Goal: Information Seeking & Learning: Learn about a topic

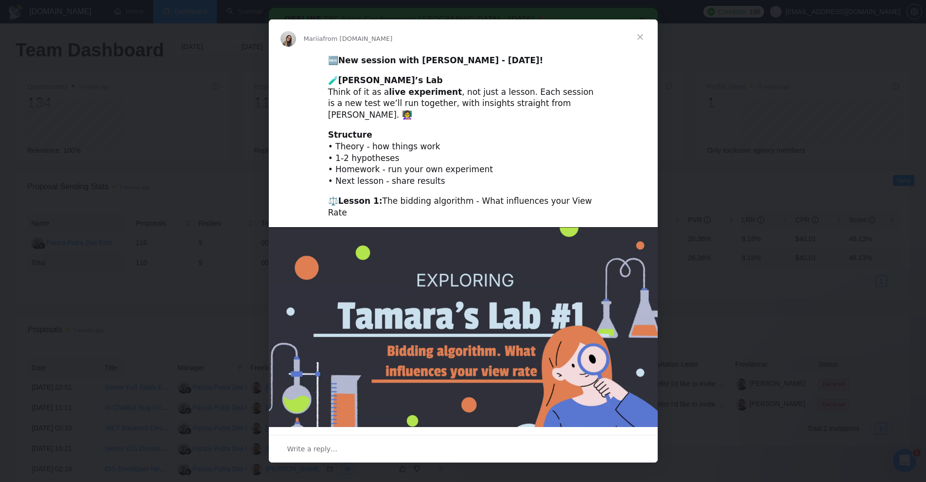
click at [717, 70] on div "Intercom messenger" at bounding box center [463, 241] width 926 height 482
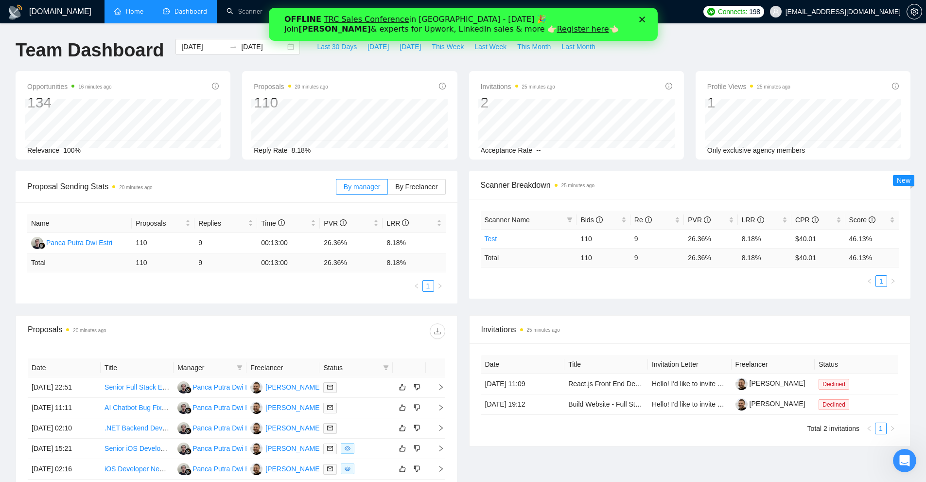
click at [131, 10] on link "Home" at bounding box center [128, 11] width 29 height 8
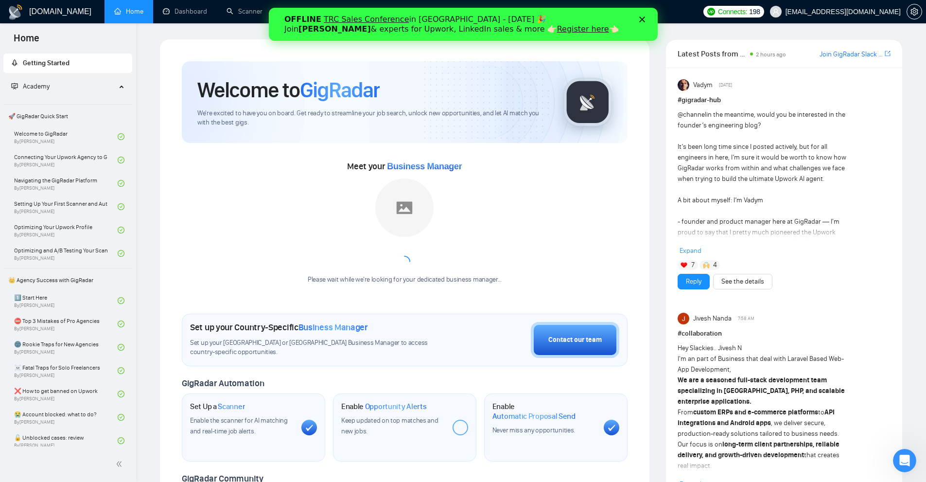
click at [642, 18] on icon "Close" at bounding box center [642, 20] width 6 height 6
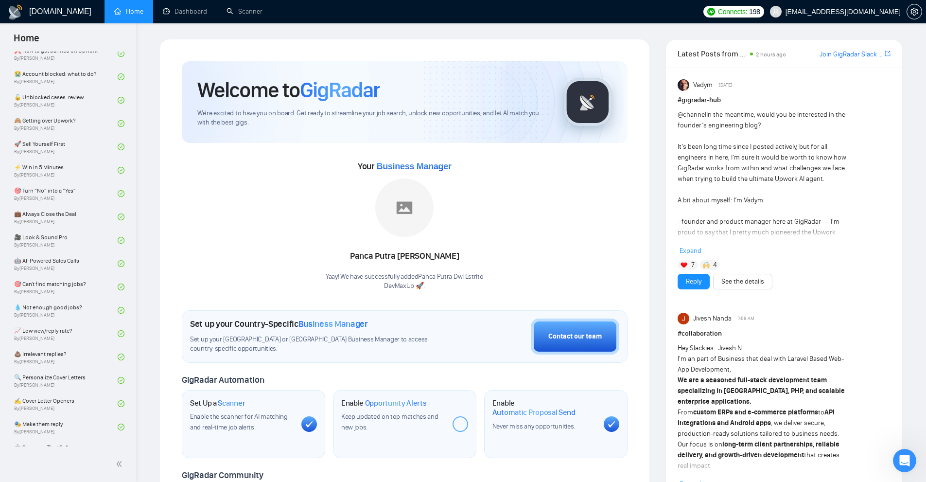
scroll to position [588, 0]
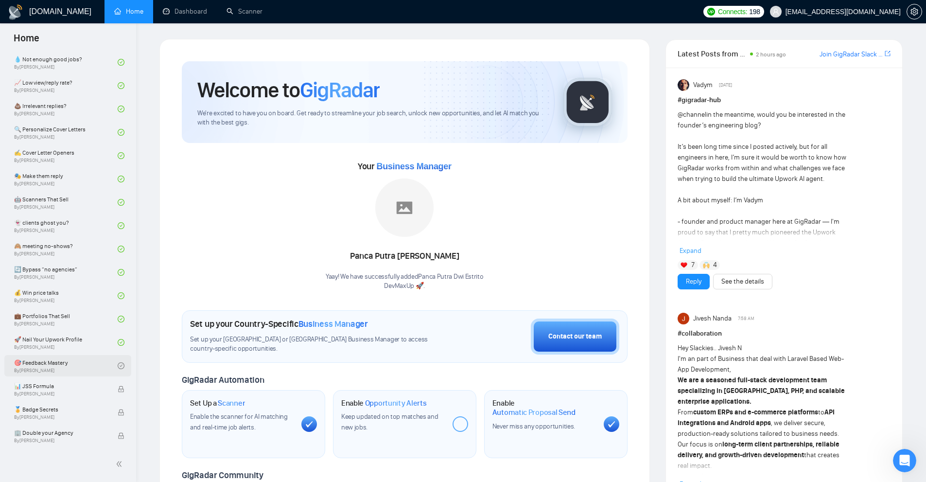
click at [87, 364] on link "🎯 Feedback Mastery By [PERSON_NAME]" at bounding box center [66, 365] width 104 height 21
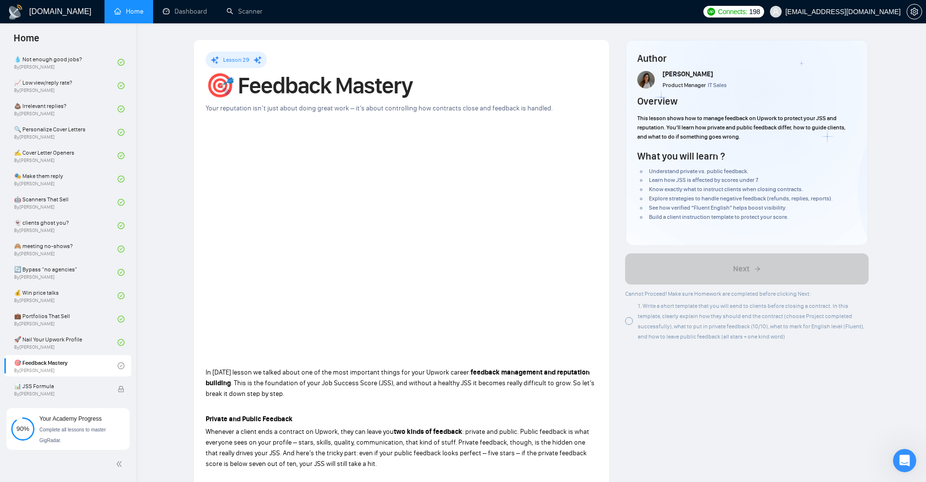
click at [630, 322] on div at bounding box center [629, 321] width 8 height 8
click at [628, 323] on div at bounding box center [629, 321] width 8 height 8
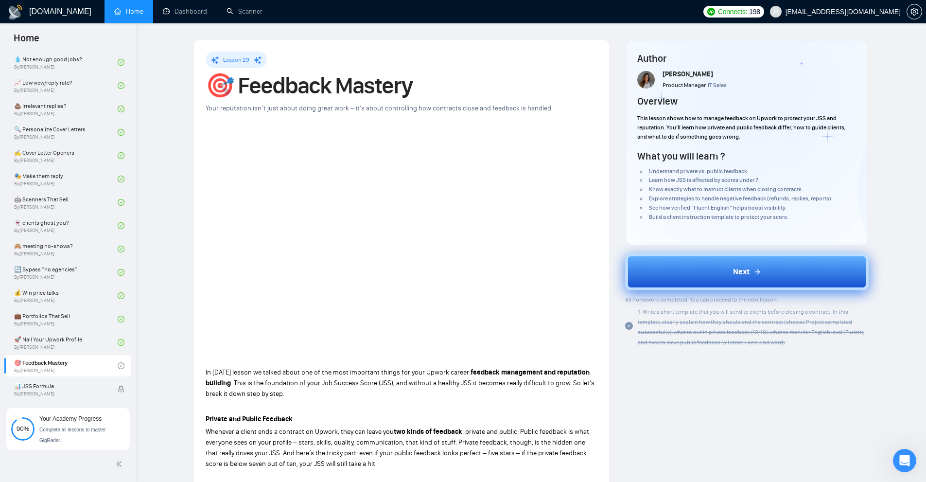
click at [671, 277] on button "Next" at bounding box center [747, 271] width 244 height 37
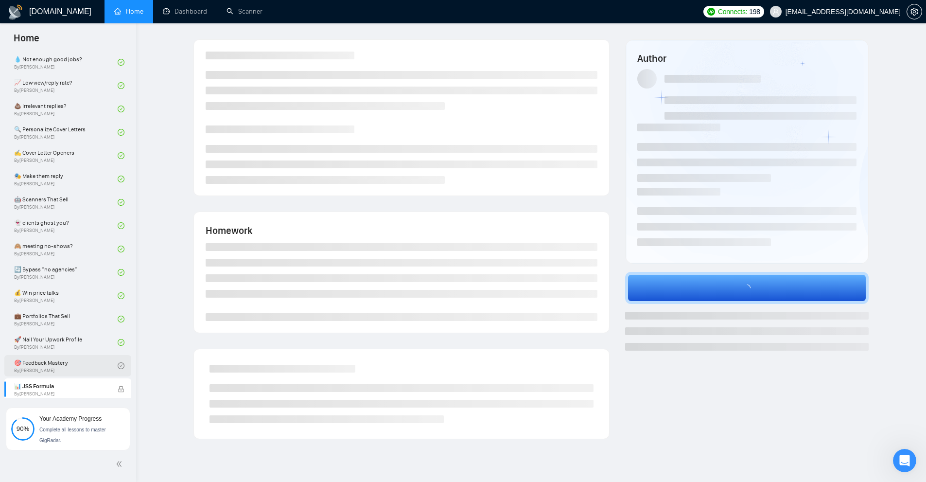
scroll to position [637, 0]
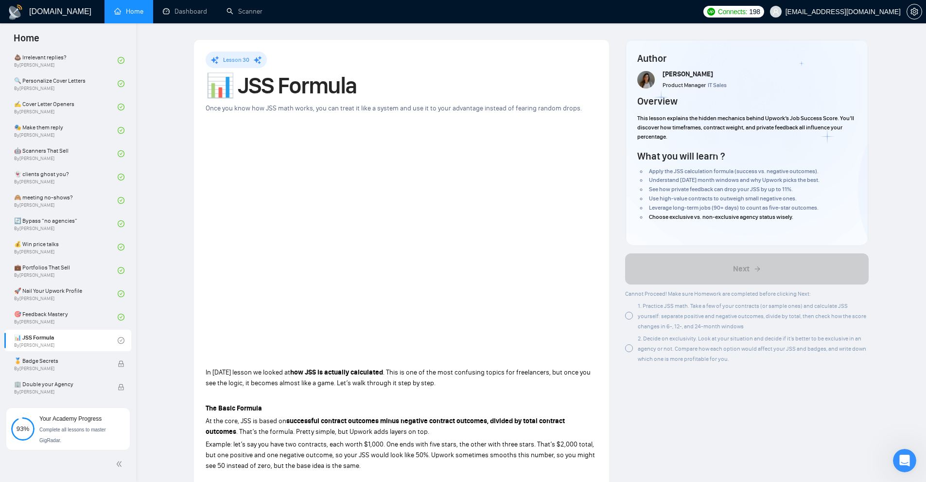
click at [633, 316] on div at bounding box center [629, 316] width 8 height 8
click at [630, 343] on div "2. Decide on exclusivity. Look at your situation and decide if it’s better to b…" at bounding box center [747, 348] width 244 height 31
click at [723, 242] on div "Author [PERSON_NAME] Product Manager IT Sales Overview This lesson explains the…" at bounding box center [747, 142] width 243 height 205
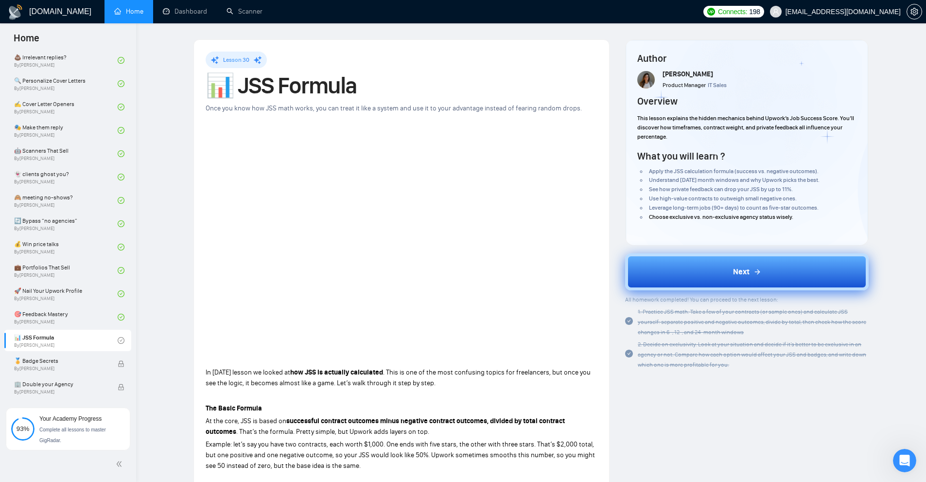
click at [697, 264] on button "Next" at bounding box center [747, 271] width 244 height 37
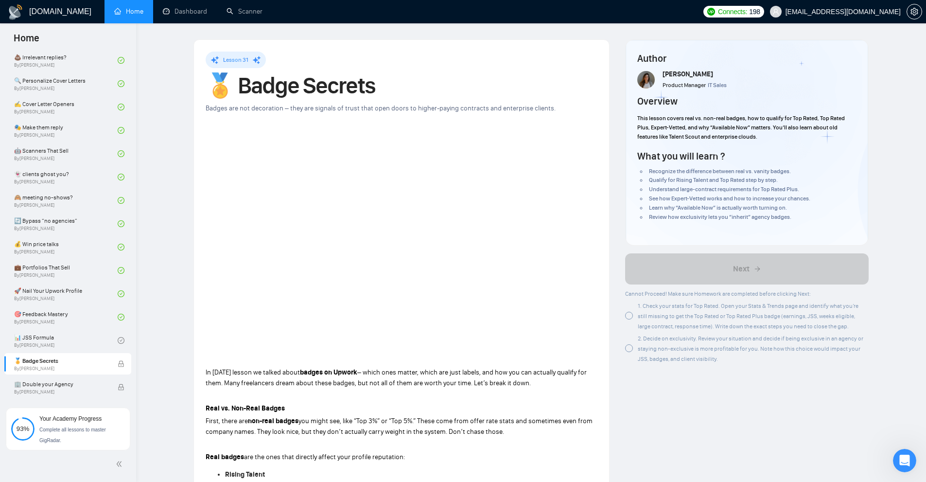
click at [642, 311] on div "1. Check your stats for Top Rated. Open your Stats & Trends page and identify w…" at bounding box center [753, 315] width 231 height 31
click at [654, 346] on span "2. Decide on exclusivity. Review your situation and decide if being exclusive i…" at bounding box center [751, 348] width 226 height 27
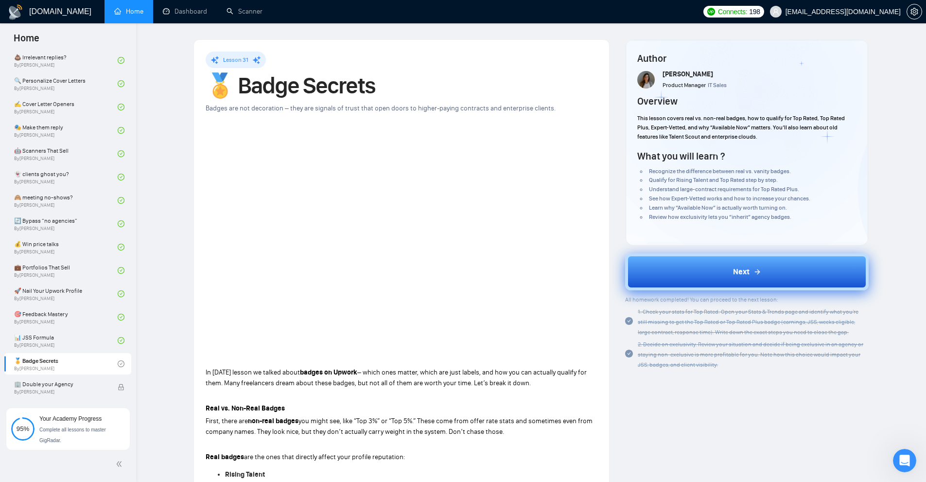
click at [673, 268] on button "Next" at bounding box center [747, 271] width 244 height 37
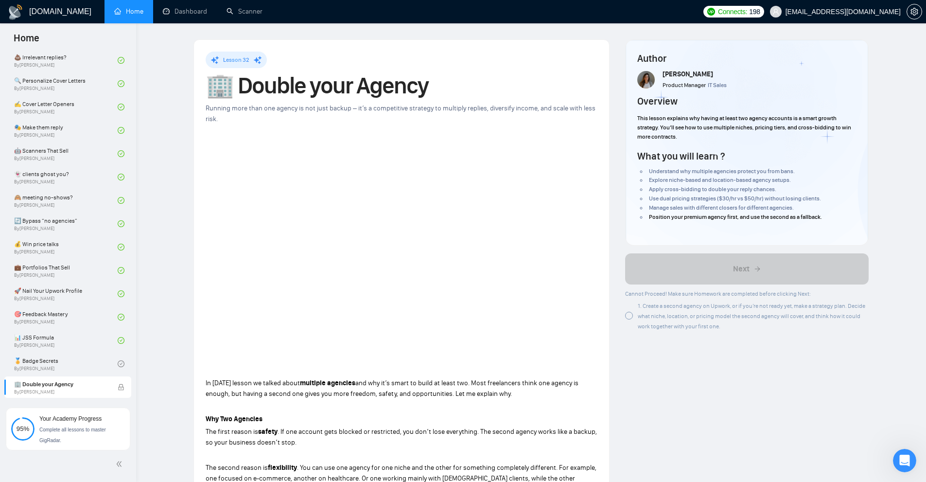
click at [628, 314] on div at bounding box center [629, 316] width 8 height 8
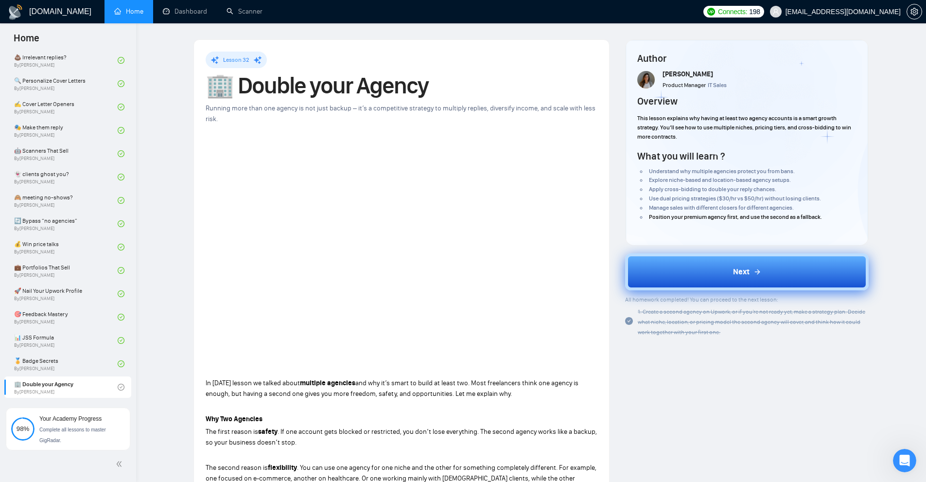
click at [691, 266] on button "Next" at bounding box center [747, 271] width 244 height 37
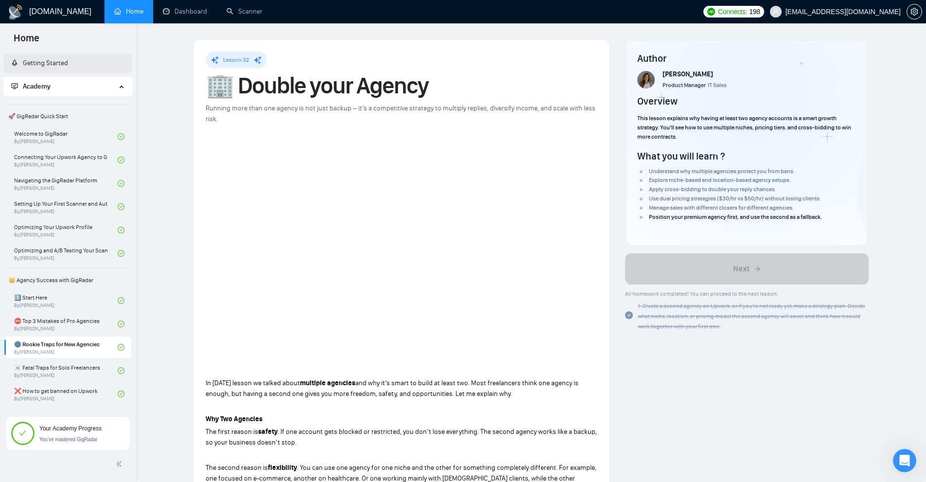
click at [40, 61] on link "Getting Started" at bounding box center [39, 63] width 57 height 8
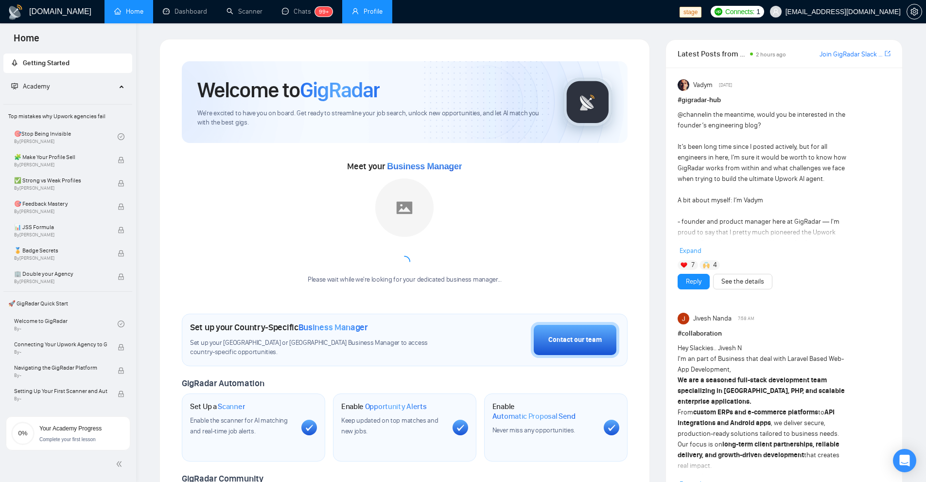
click at [355, 14] on link "Profile" at bounding box center [367, 11] width 31 height 8
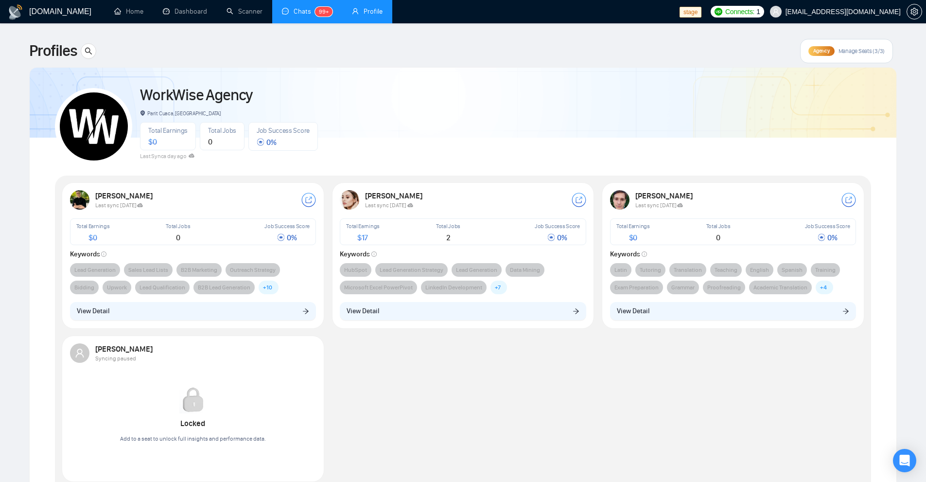
click at [301, 11] on link "Chats 99+" at bounding box center [307, 11] width 51 height 8
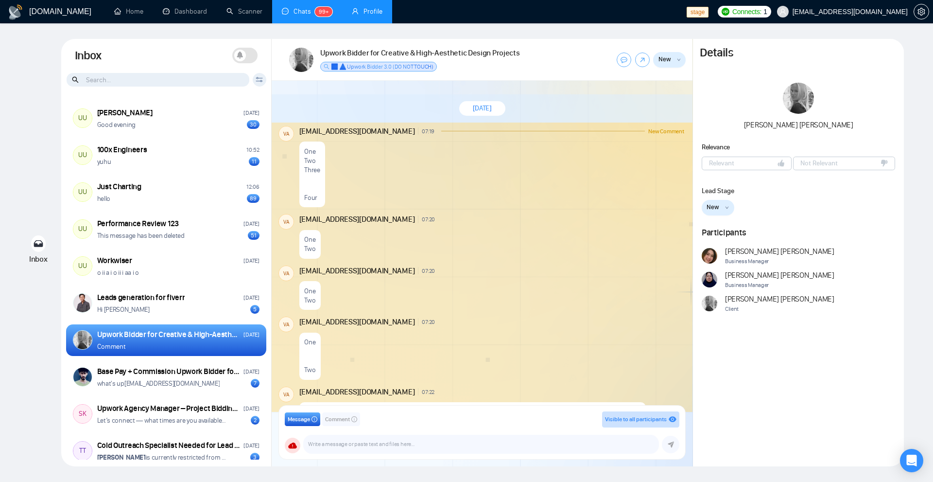
scroll to position [330, 0]
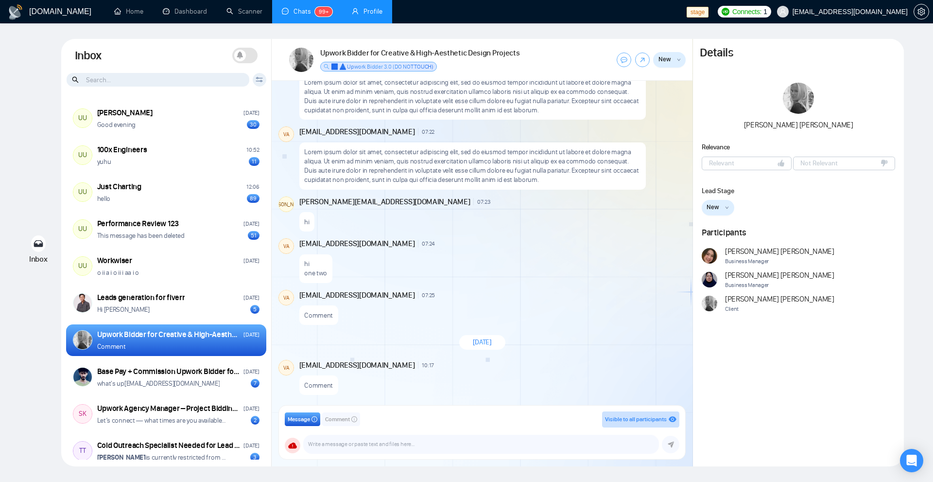
click at [684, 60] on button "New" at bounding box center [669, 60] width 33 height 16
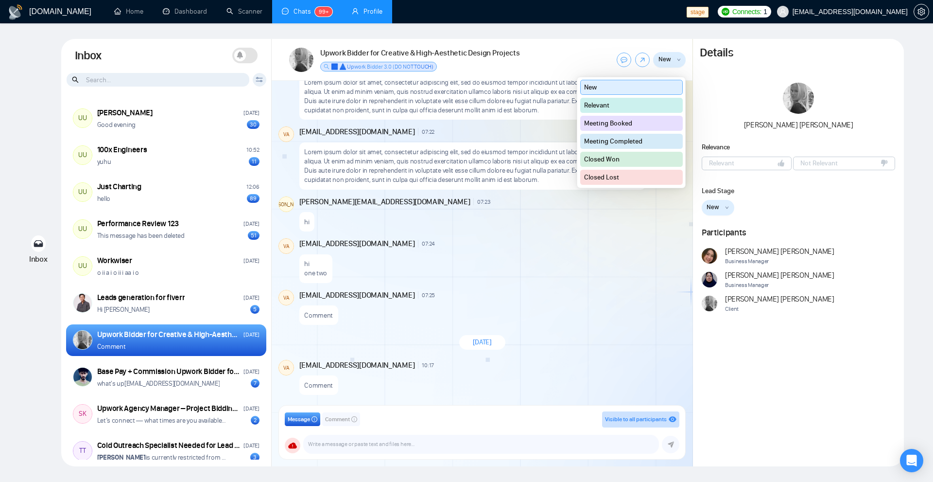
click at [684, 60] on button "New" at bounding box center [669, 60] width 33 height 16
